Goal: Task Accomplishment & Management: Complete application form

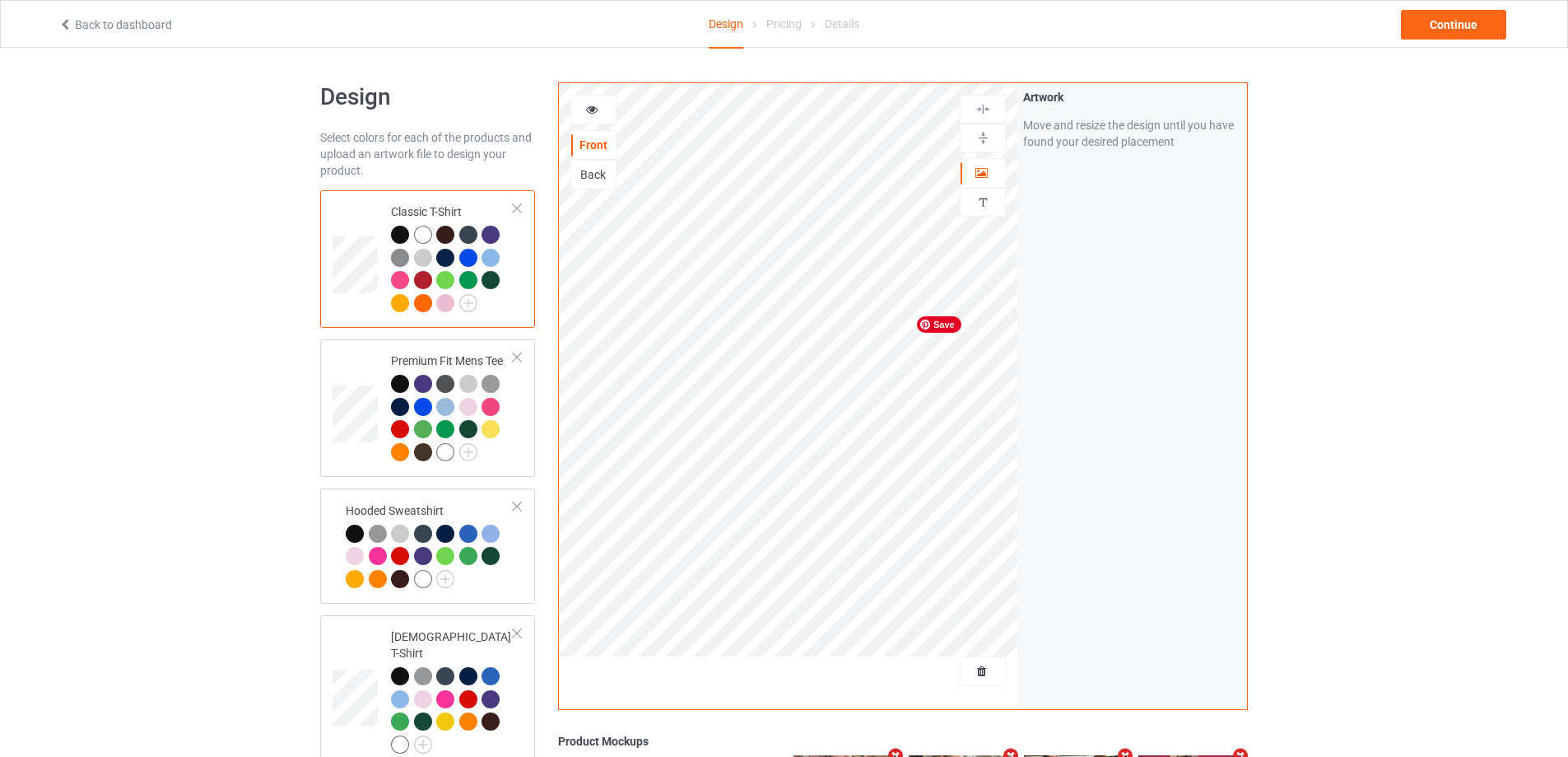
click at [1091, 248] on div "Artwork Move and resize the design until you have found your desired placement" at bounding box center [1132, 396] width 230 height 625
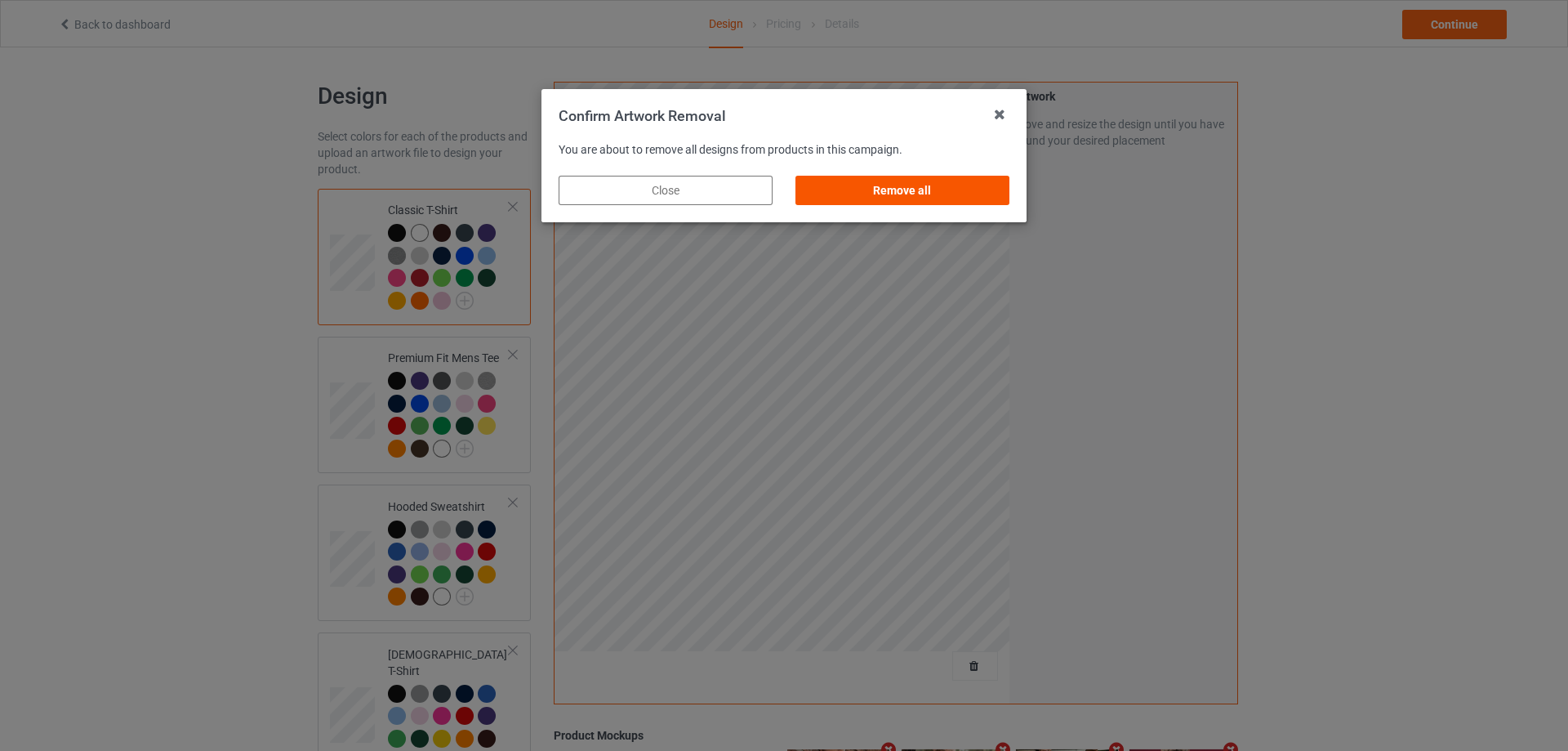
click at [929, 196] on div "Remove all" at bounding box center [902, 190] width 214 height 29
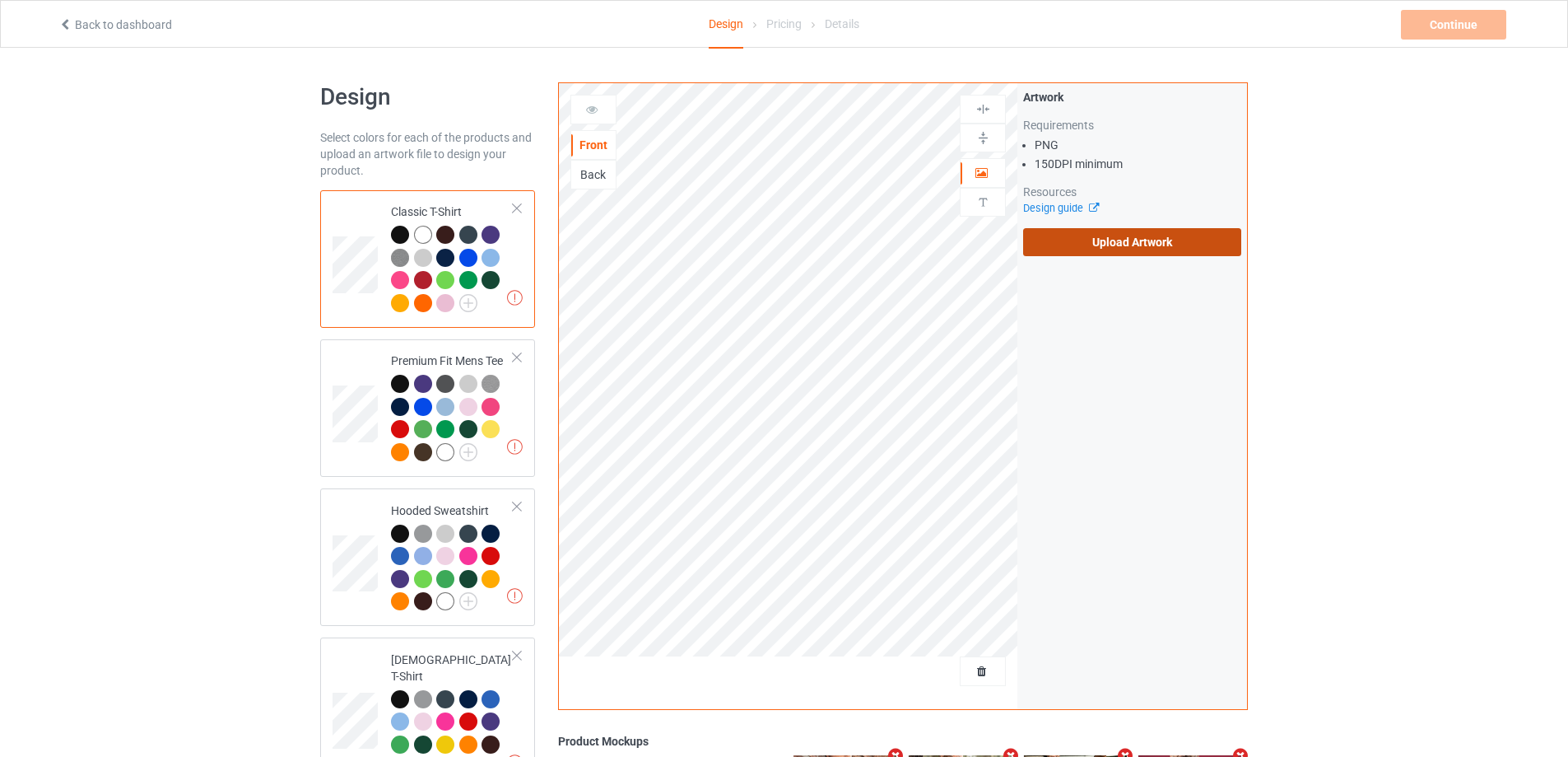
click at [1149, 240] on label "Upload Artwork" at bounding box center [1133, 242] width 218 height 28
click at [0, 0] on input "Upload Artwork" at bounding box center [0, 0] width 0 height 0
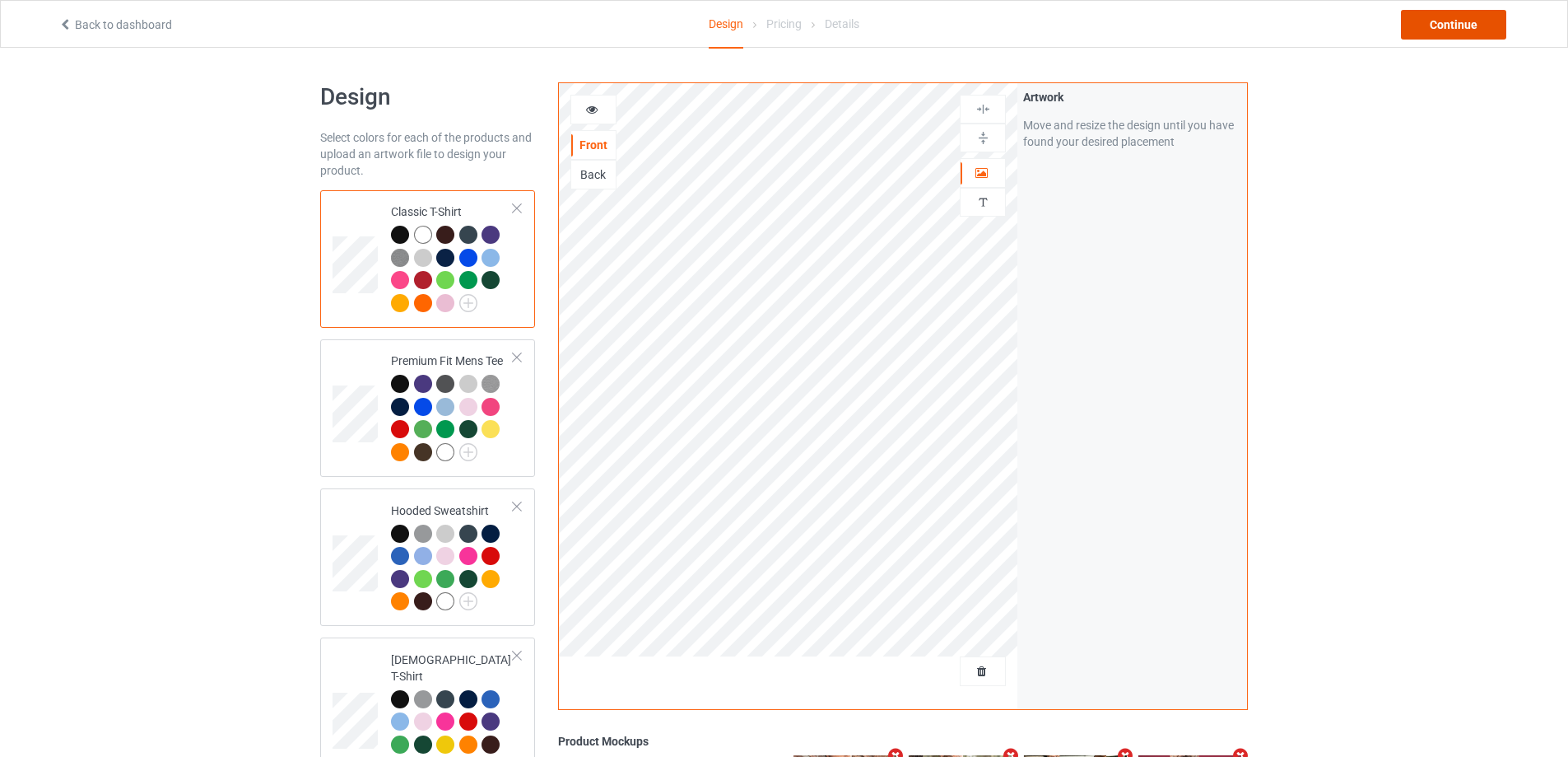
click at [1433, 19] on div "Continue" at bounding box center [1454, 24] width 106 height 29
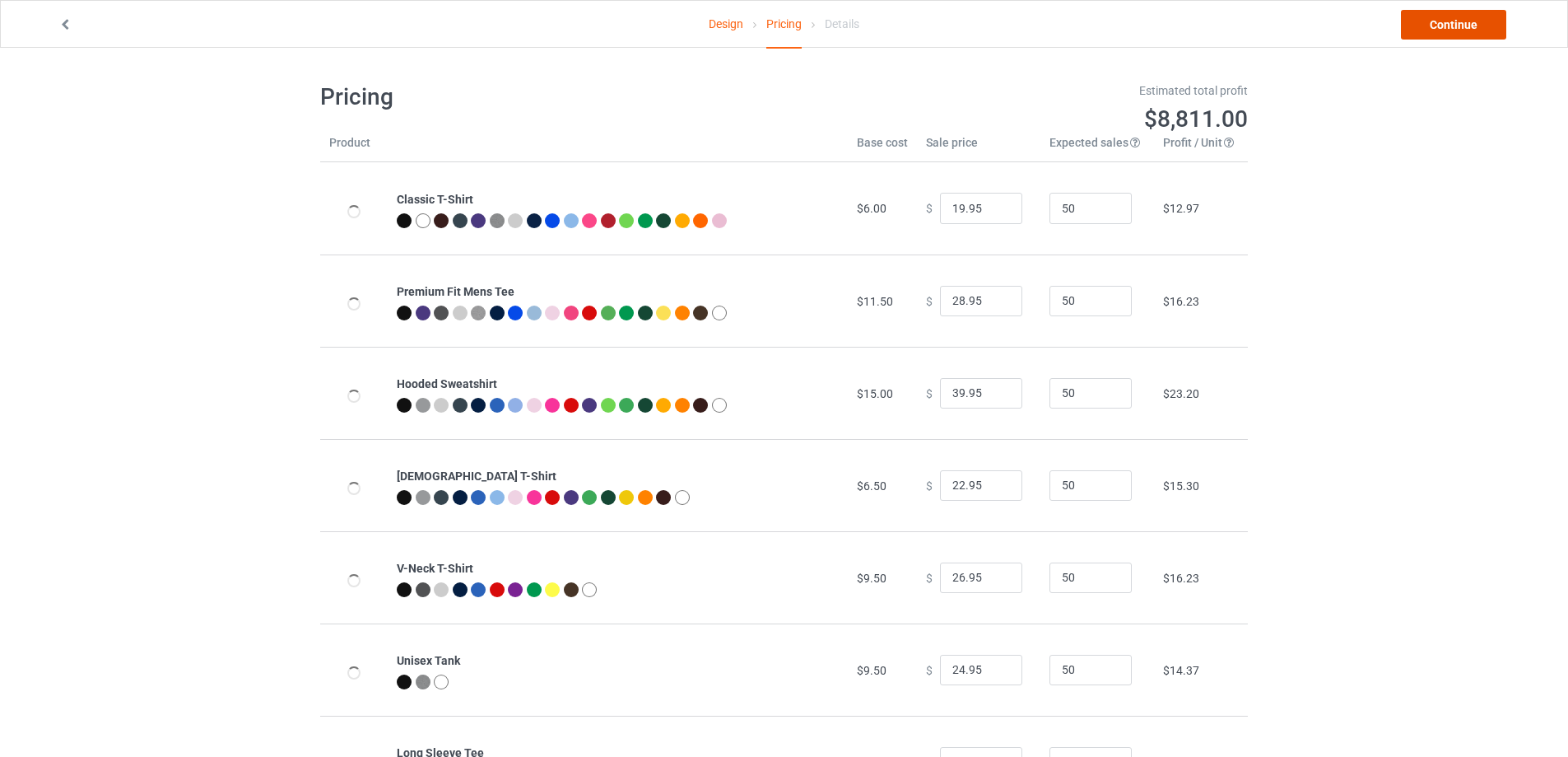
click at [1436, 21] on link "Continue" at bounding box center [1454, 24] width 106 height 29
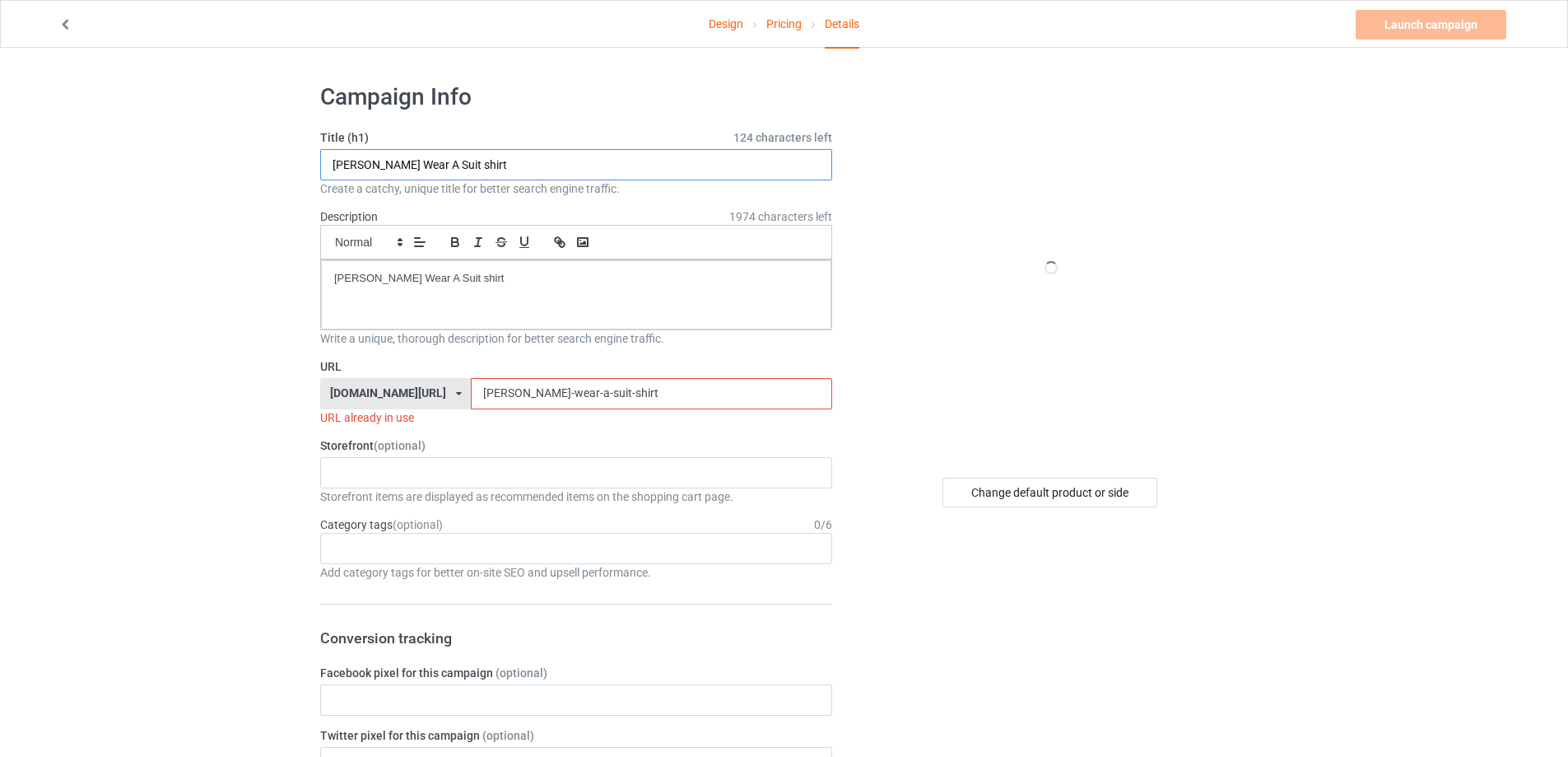
drag, startPoint x: 195, startPoint y: 198, endPoint x: 266, endPoint y: 221, distance: 74.6
paste input "Always Snapper Rocks S"
type input "Always Snapper Rocks Shirt"
drag, startPoint x: 568, startPoint y: 292, endPoint x: 424, endPoint y: 503, distance: 255.5
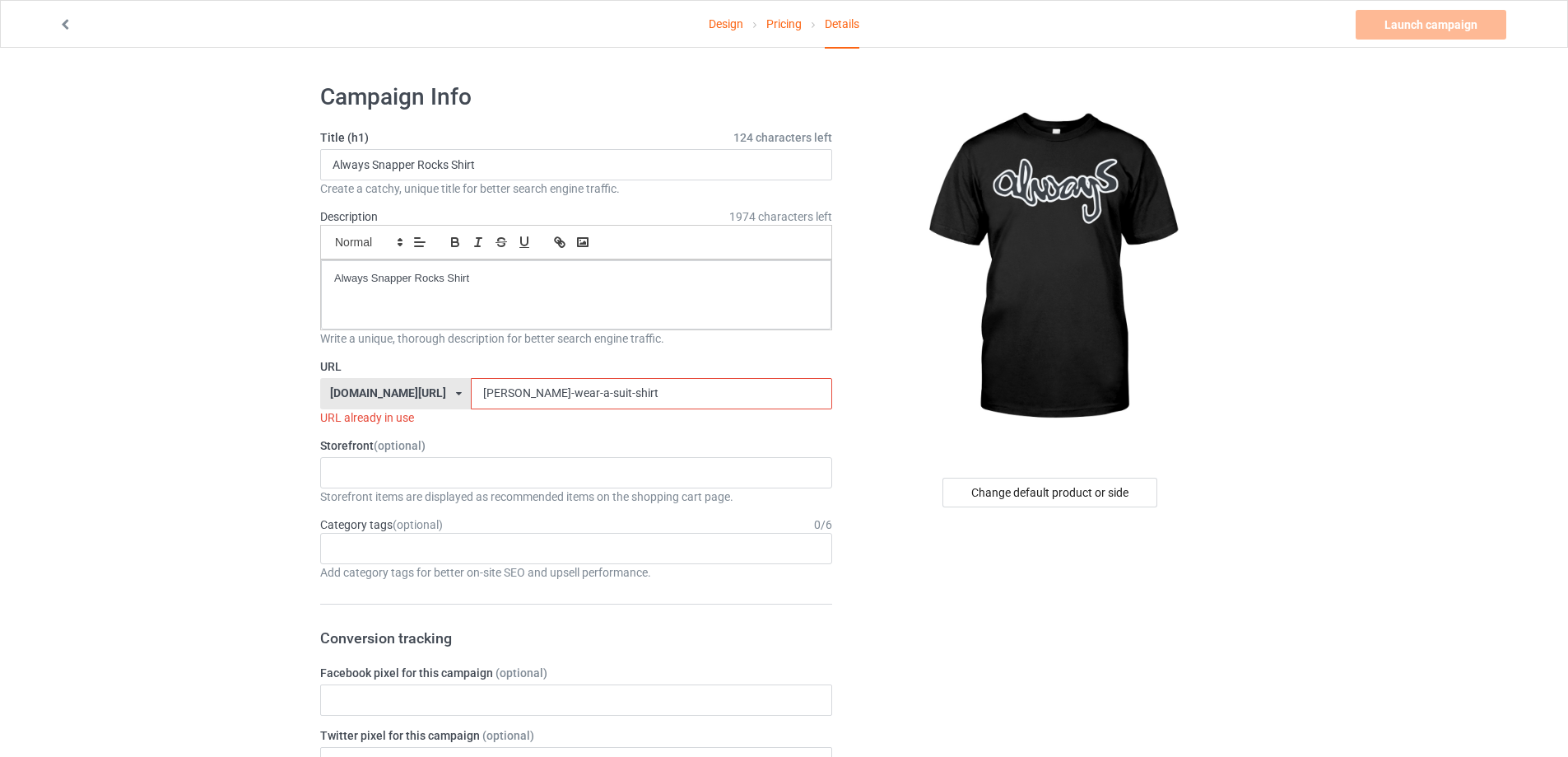
drag, startPoint x: 573, startPoint y: 392, endPoint x: 265, endPoint y: 411, distance: 308.6
paste input "always-snapper-rocks"
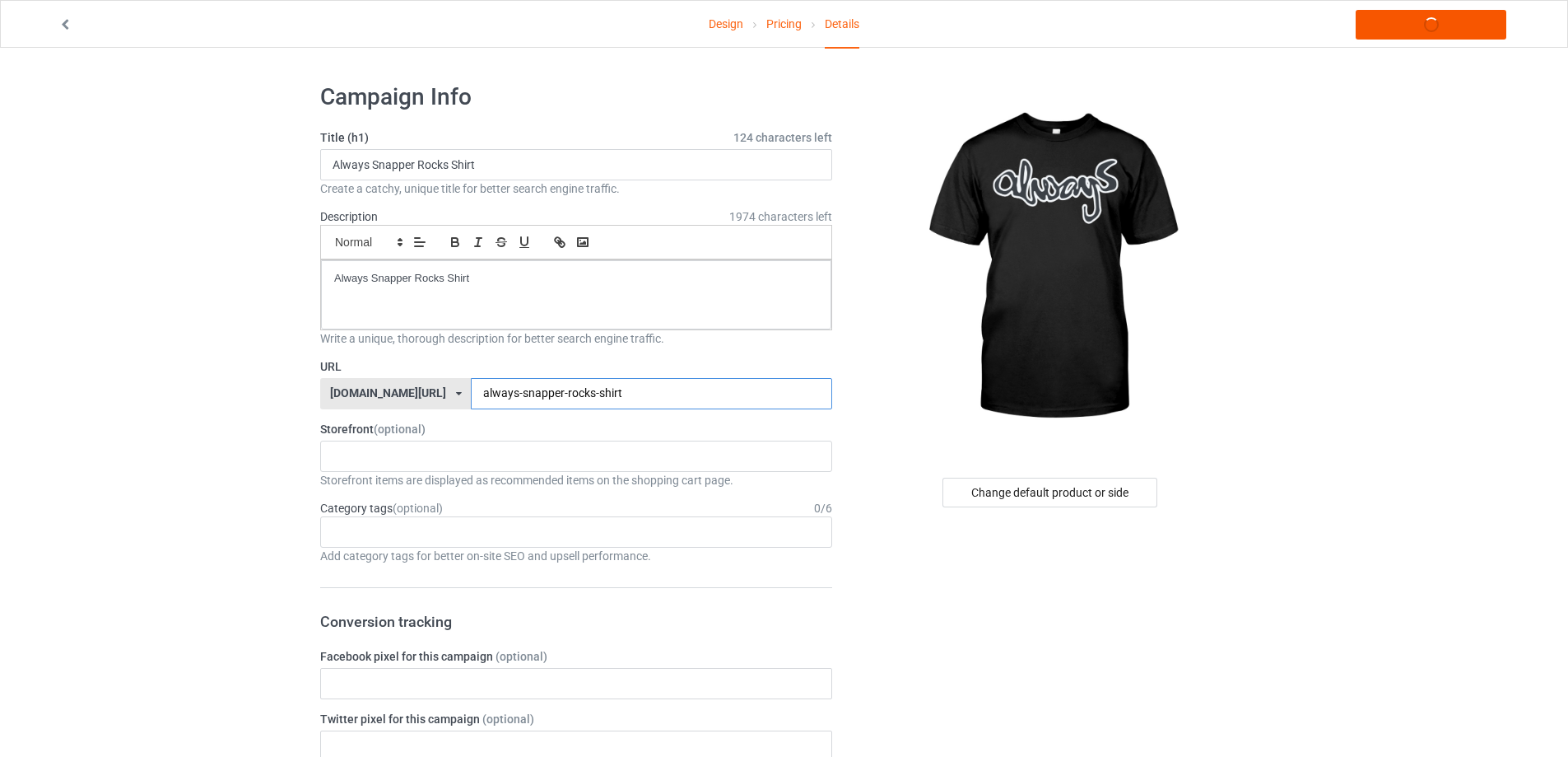
type input "always-snapper-rocks-shirt"
click at [1483, 33] on link "Launch campaign" at bounding box center [1430, 24] width 151 height 29
